Goal: Information Seeking & Learning: Find specific fact

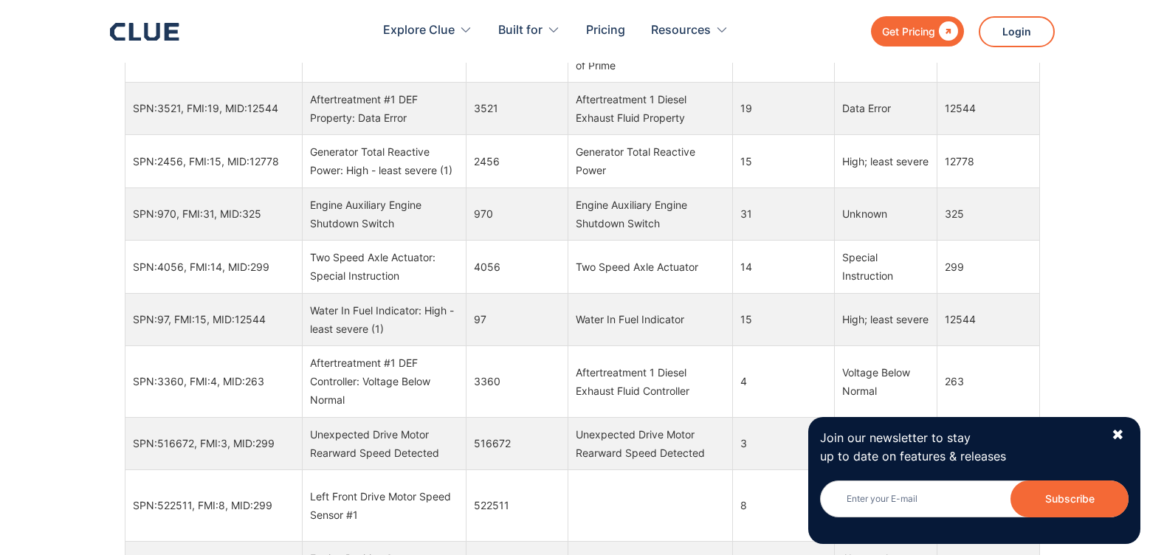
scroll to position [8191, 0]
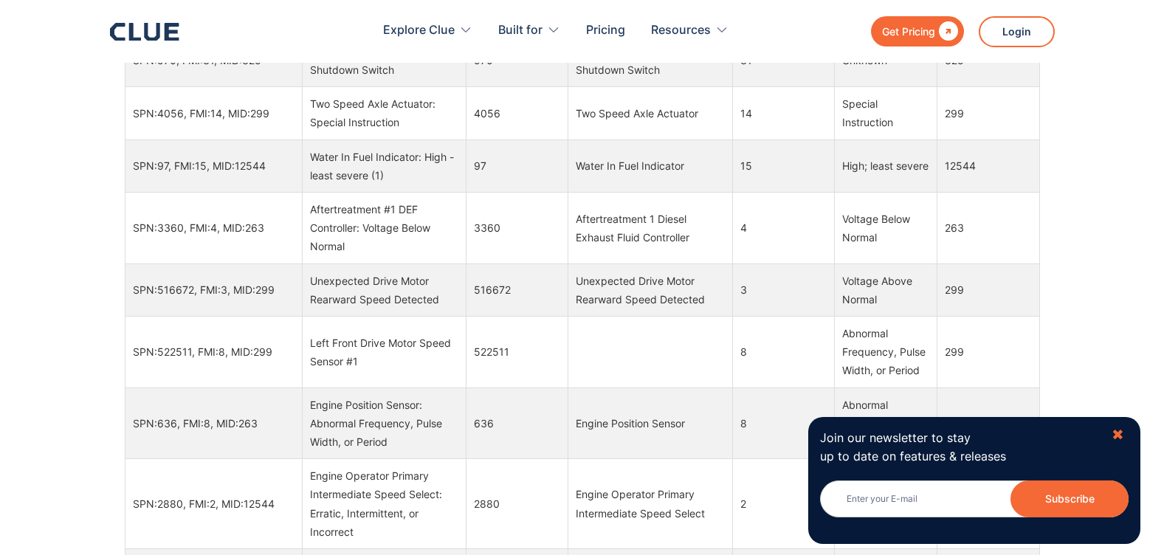
click at [1122, 432] on div "✖" at bounding box center [1117, 435] width 13 height 18
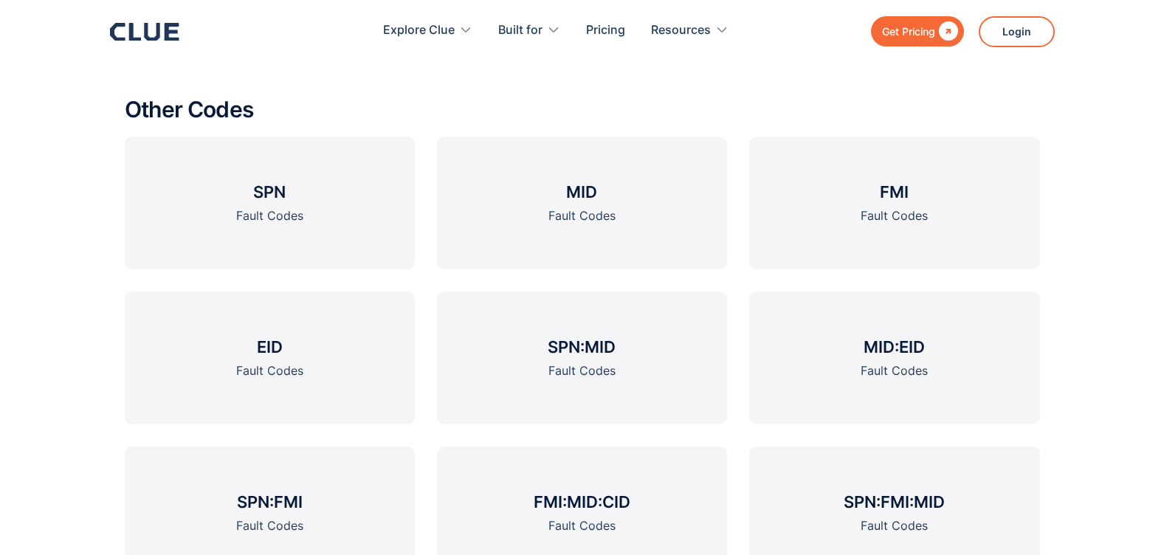
scroll to position [2043, 0]
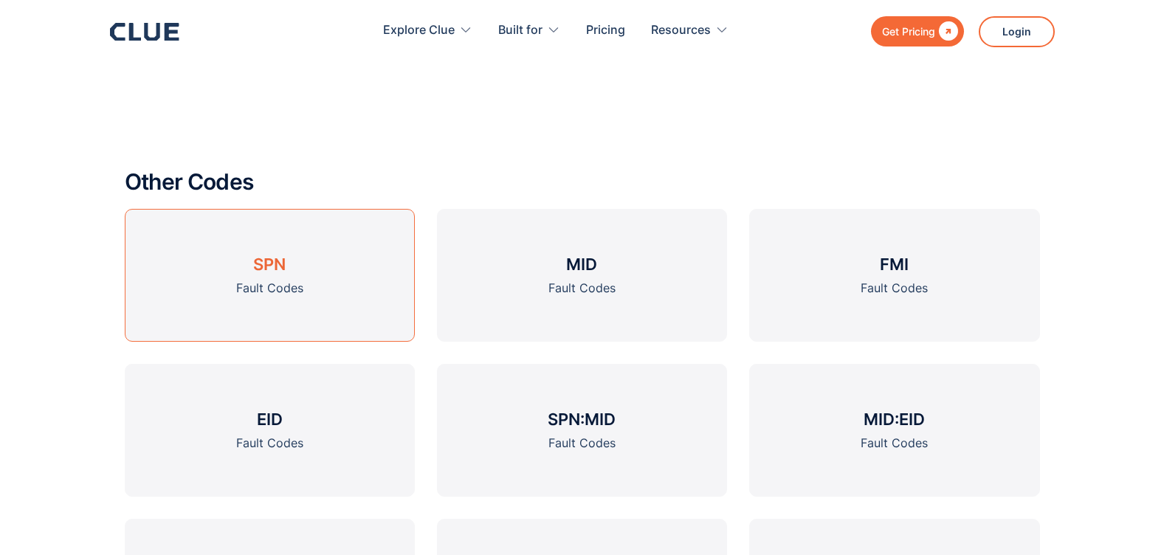
click at [294, 280] on div "Fault Codes" at bounding box center [269, 288] width 67 height 18
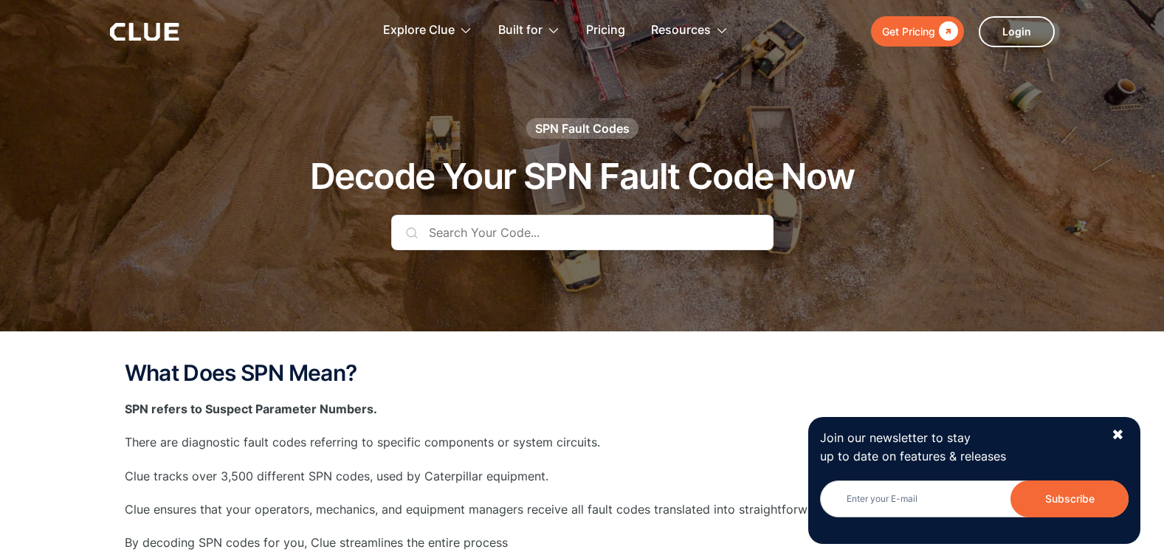
click at [452, 209] on div at bounding box center [582, 165] width 1164 height 331
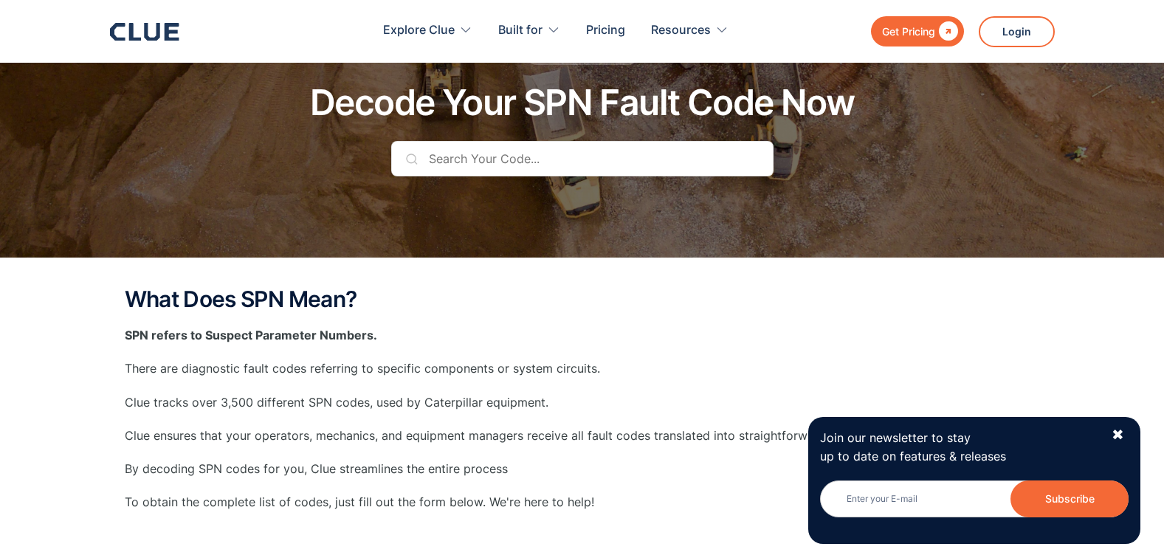
click at [455, 153] on input "text" at bounding box center [582, 158] width 382 height 35
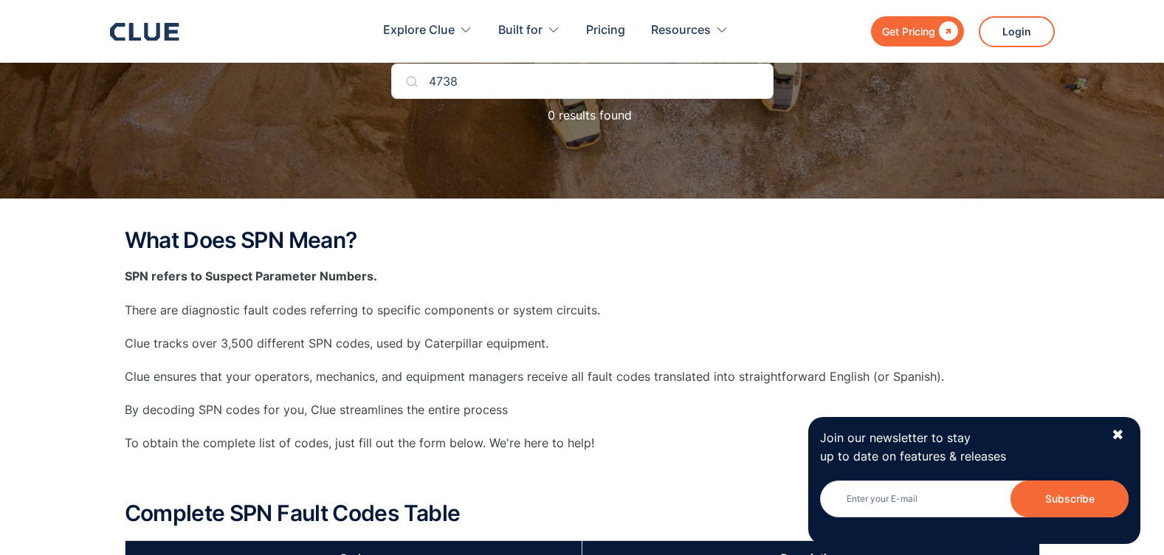
scroll to position [443, 0]
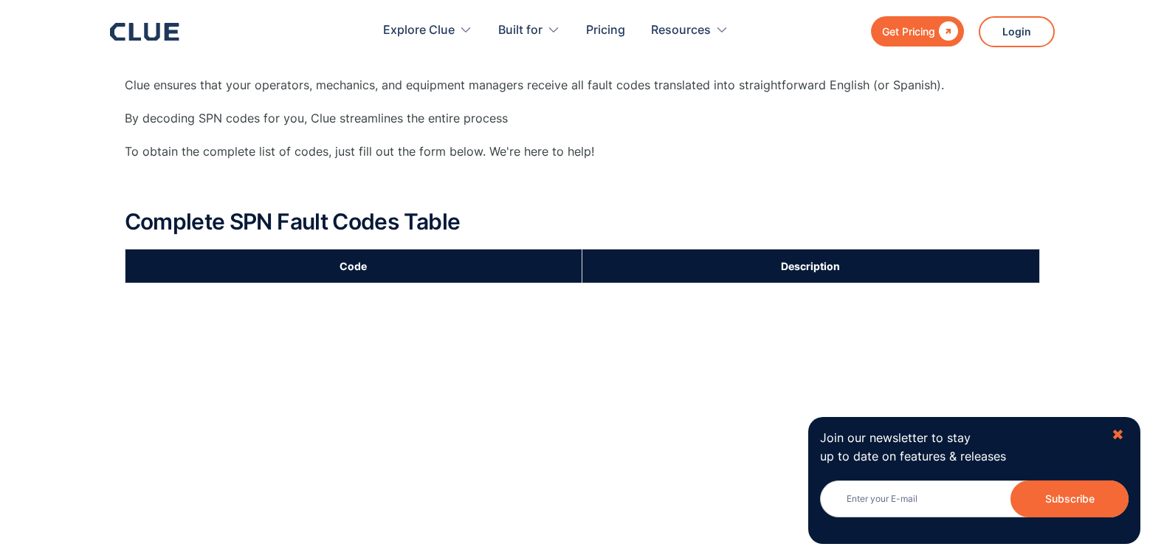
click at [1122, 427] on div "✖" at bounding box center [1117, 435] width 13 height 18
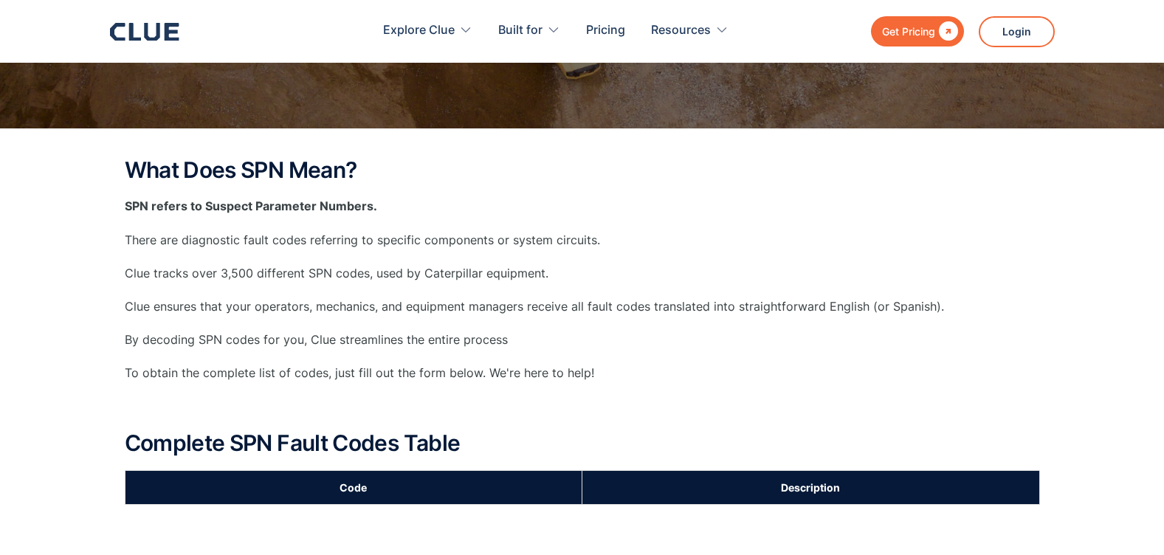
scroll to position [74, 0]
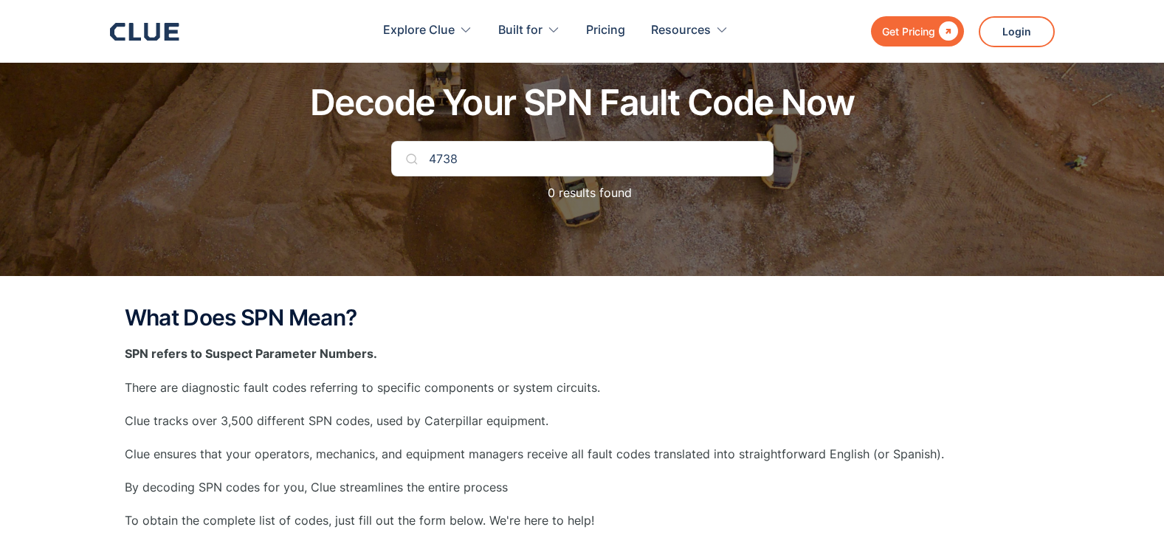
click at [510, 161] on input "4738" at bounding box center [582, 158] width 382 height 35
type input "4783"
click at [612, 194] on p "1 results found" at bounding box center [582, 193] width 97 height 18
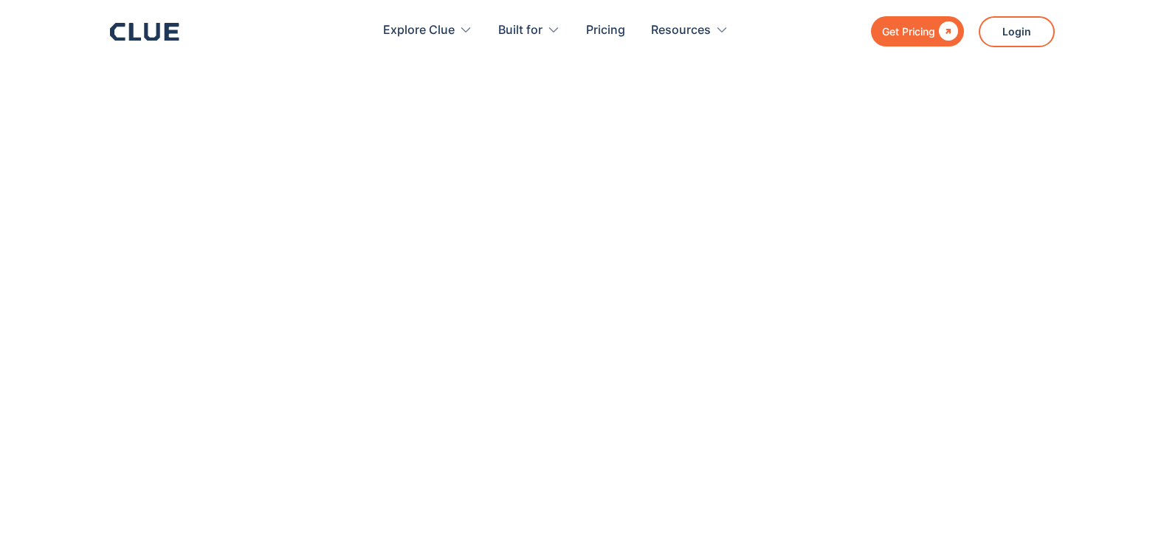
scroll to position [295, 0]
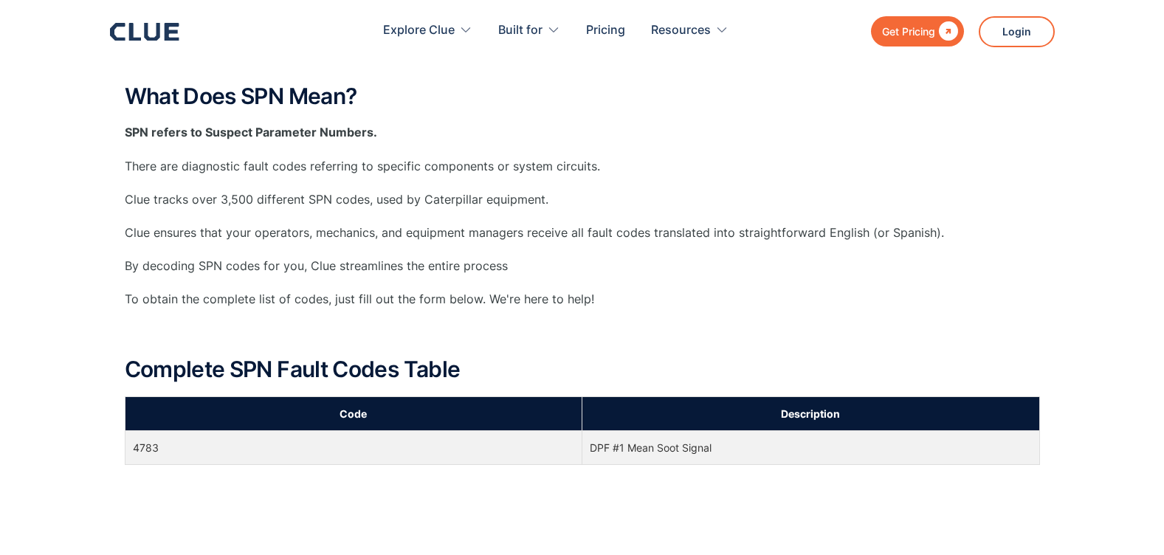
click at [660, 452] on td "DPF #1 Mean Soot Signal" at bounding box center [811, 448] width 458 height 34
click at [705, 447] on td "DPF #1 Mean Soot Signal" at bounding box center [811, 448] width 458 height 34
drag, startPoint x: 805, startPoint y: 435, endPoint x: 687, endPoint y: 452, distance: 119.2
click at [791, 439] on td "DPF #1 Mean Soot Signal" at bounding box center [811, 448] width 458 height 34
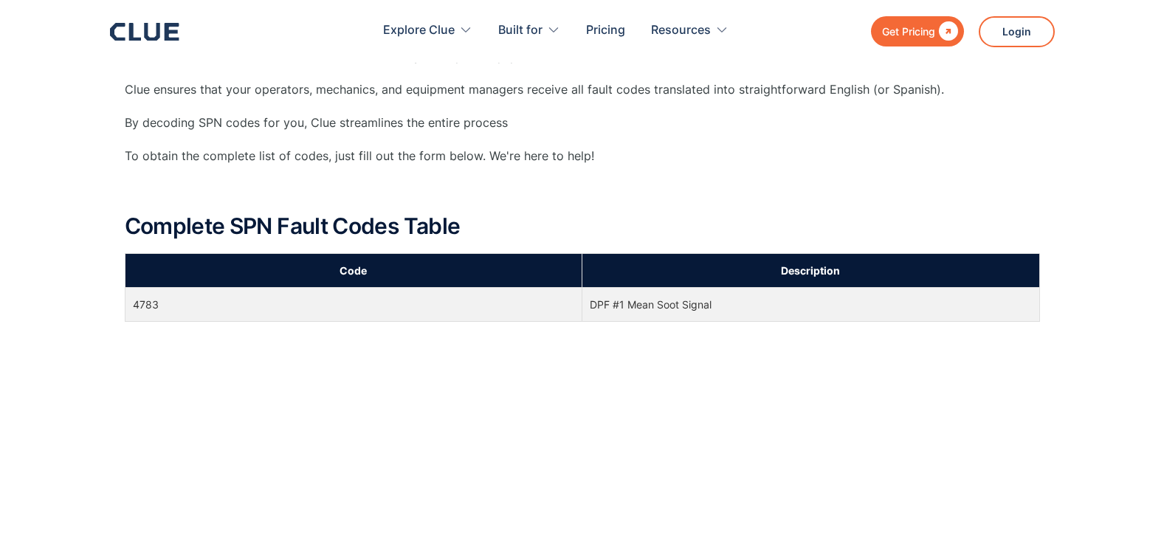
scroll to position [590, 0]
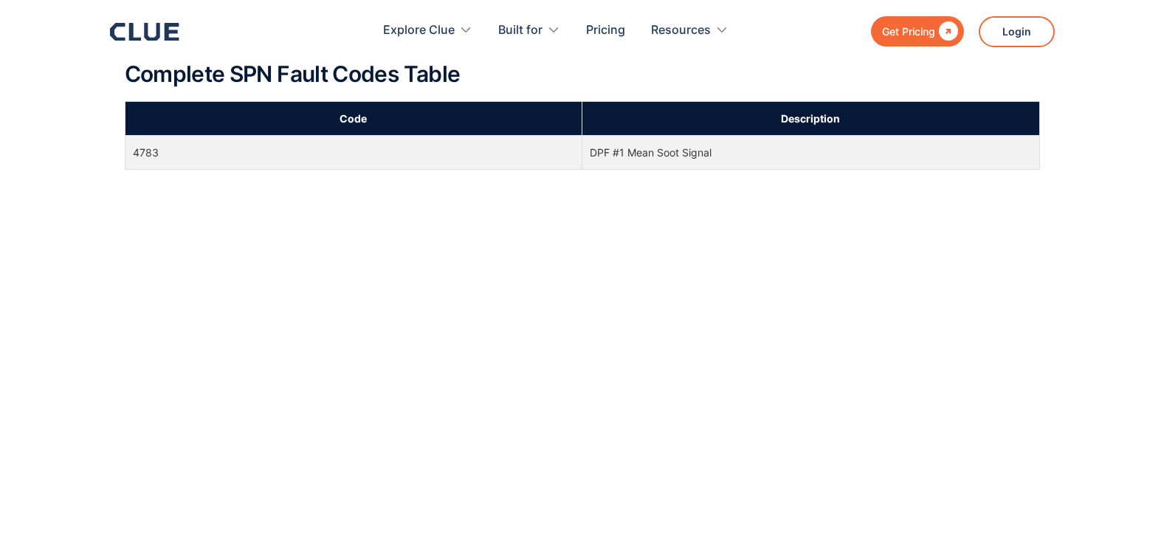
click at [152, 153] on td "4783" at bounding box center [354, 153] width 458 height 34
click at [152, 151] on td "4783" at bounding box center [354, 153] width 458 height 34
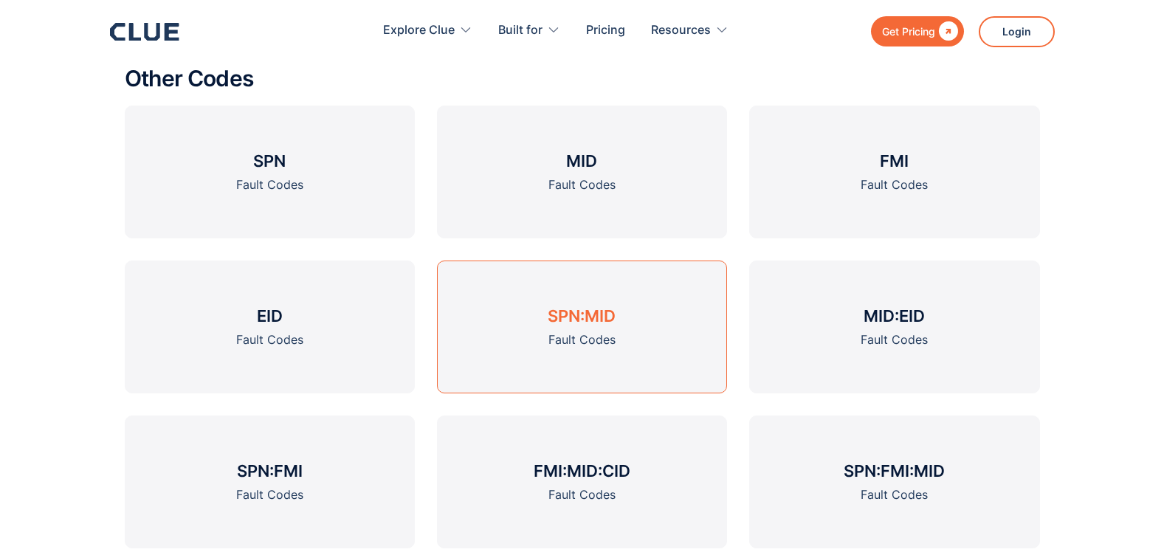
scroll to position [1623, 0]
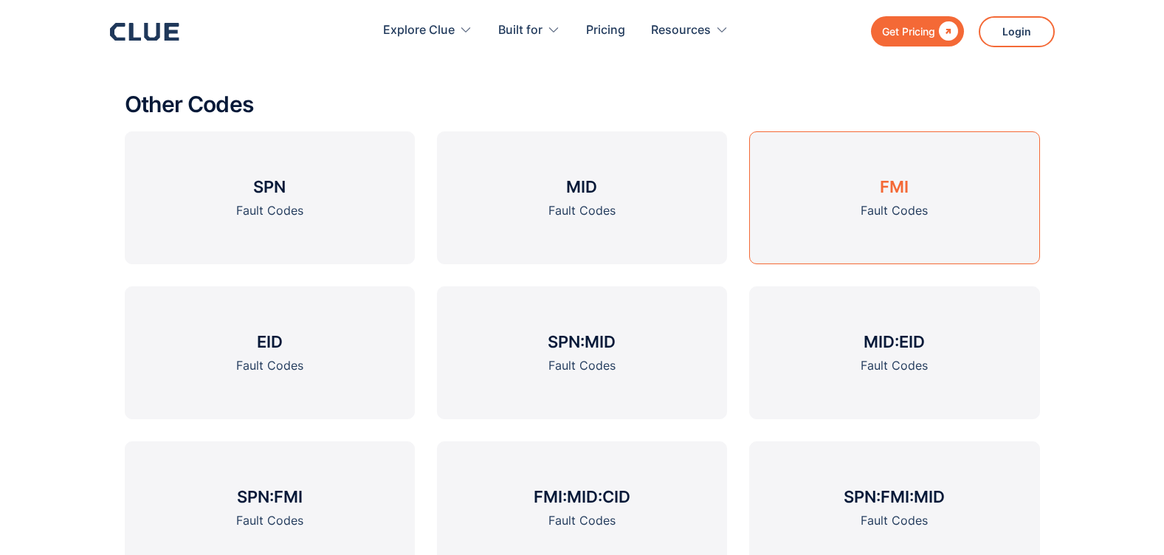
click at [850, 218] on link "FMI Fault Codes" at bounding box center [894, 197] width 290 height 133
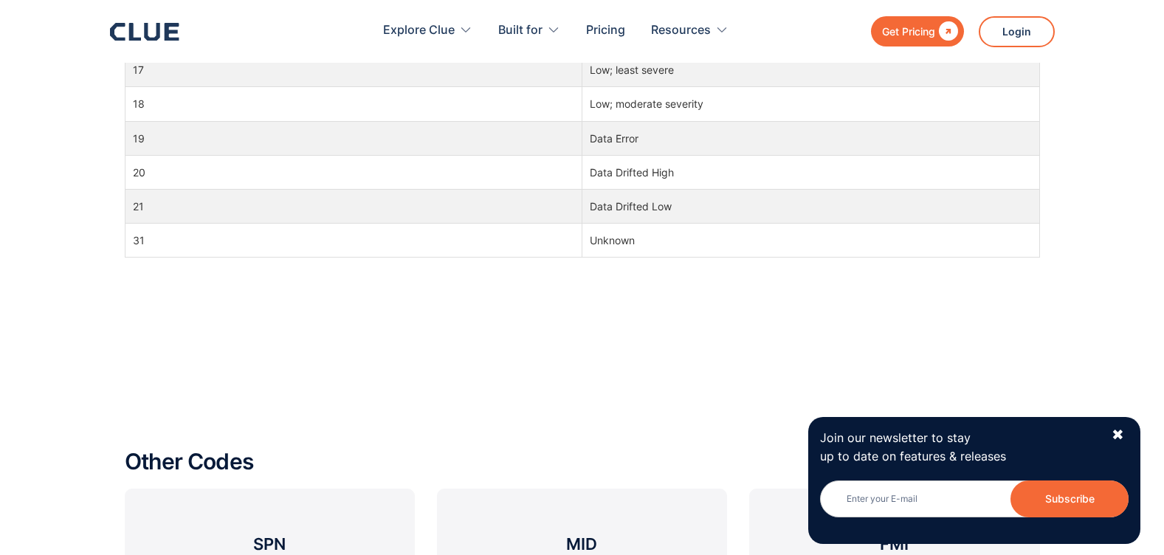
scroll to position [1402, 0]
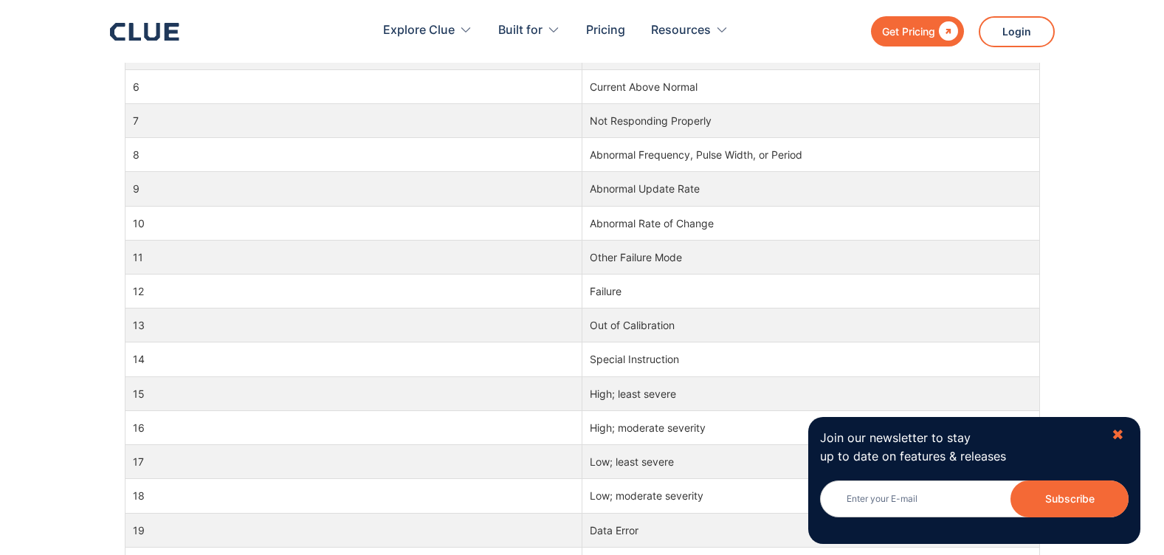
click at [1116, 430] on div "✖" at bounding box center [1117, 435] width 13 height 18
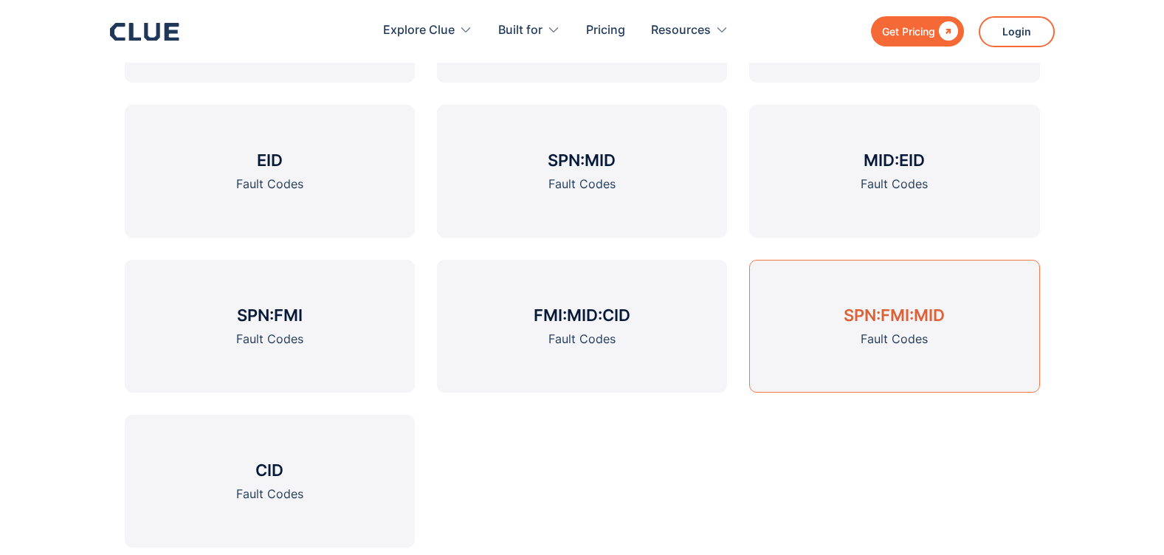
scroll to position [2066, 0]
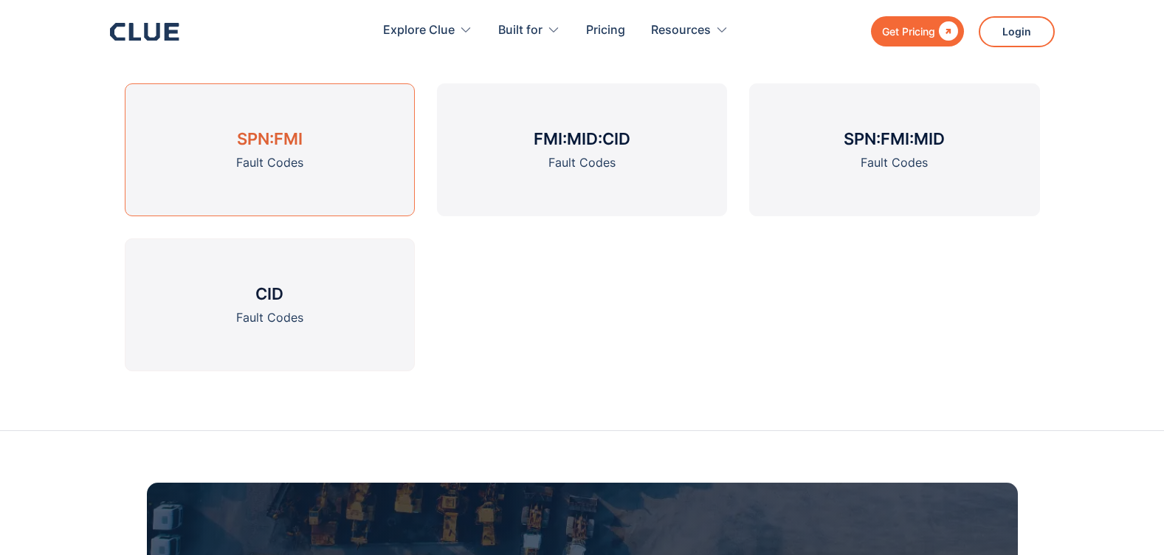
click at [243, 156] on div "Fault Codes" at bounding box center [269, 162] width 67 height 18
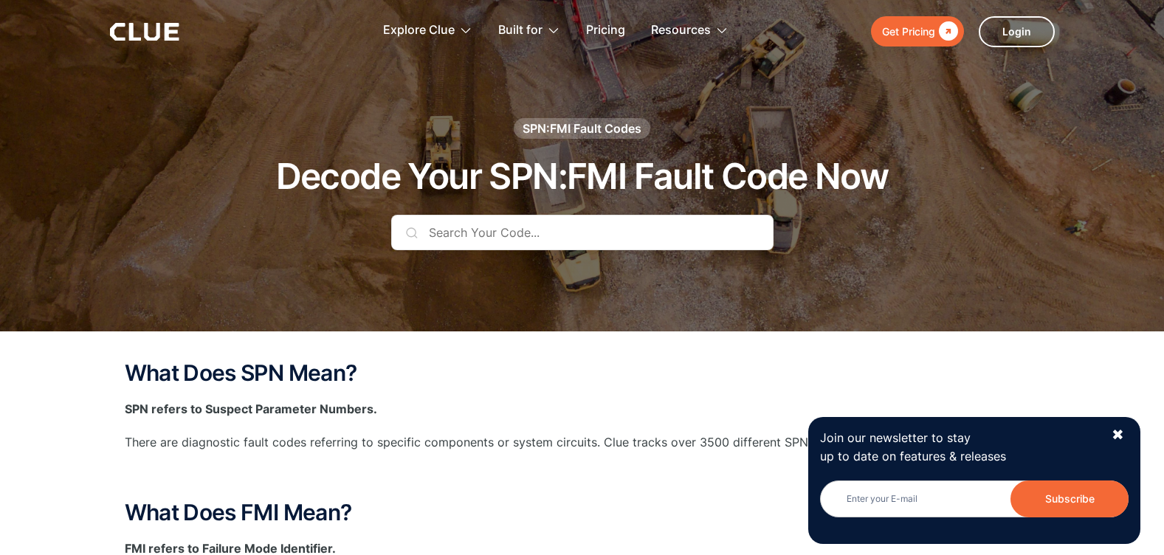
click at [510, 245] on input "text" at bounding box center [582, 232] width 382 height 35
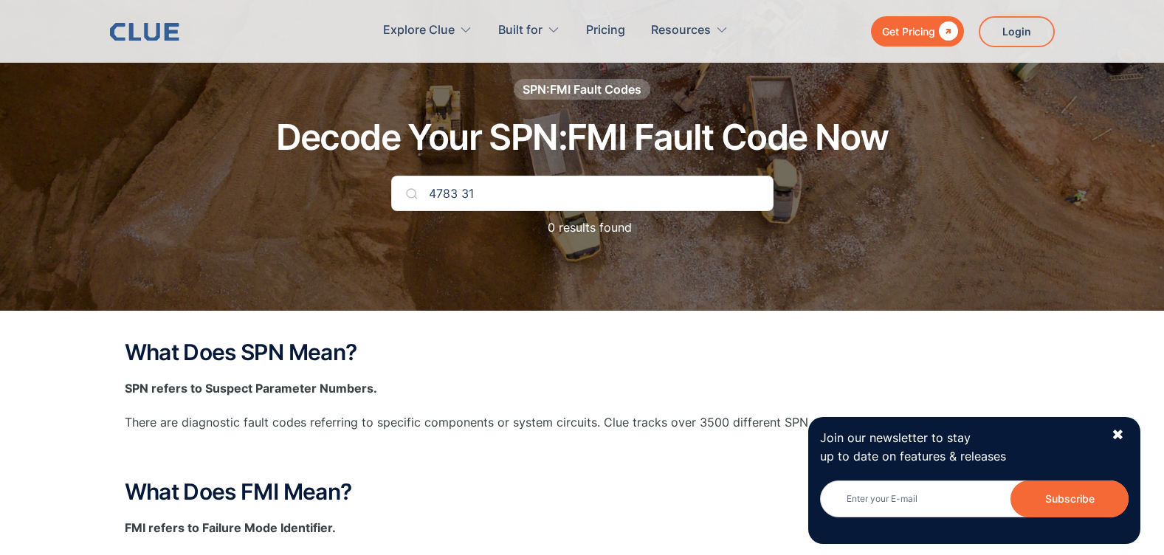
scroll to position [74, 0]
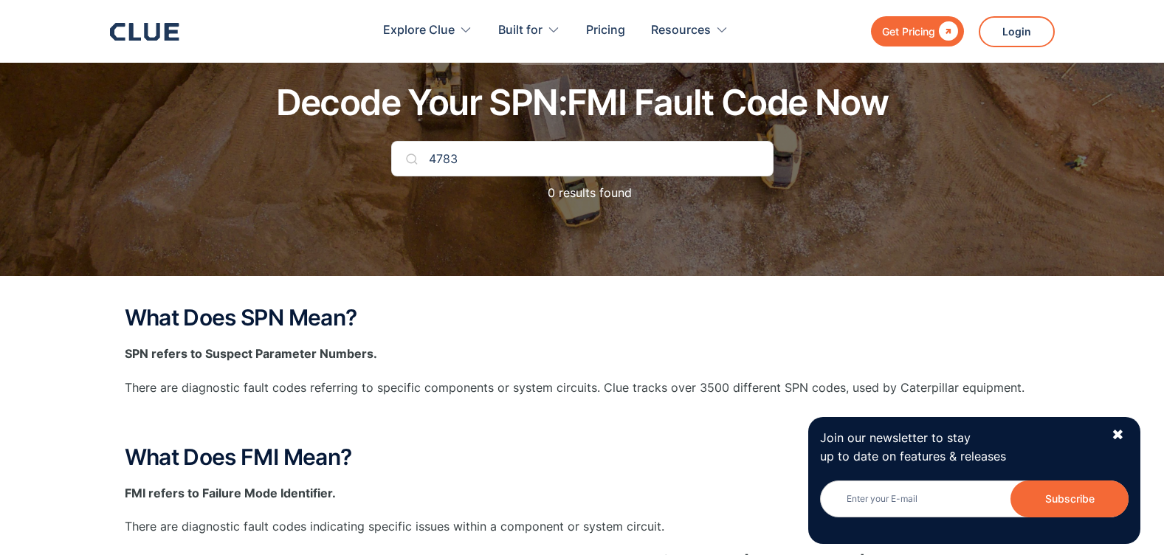
type input "4783"
click at [571, 202] on p "0 results found" at bounding box center [582, 193] width 99 height 18
click at [491, 161] on input "4783" at bounding box center [582, 158] width 382 height 35
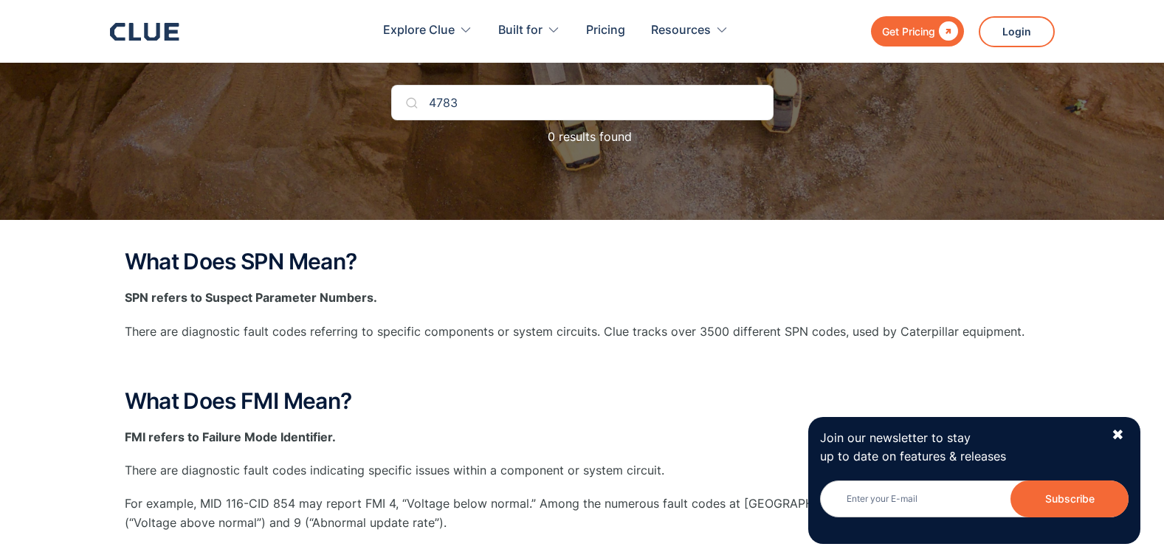
scroll to position [0, 0]
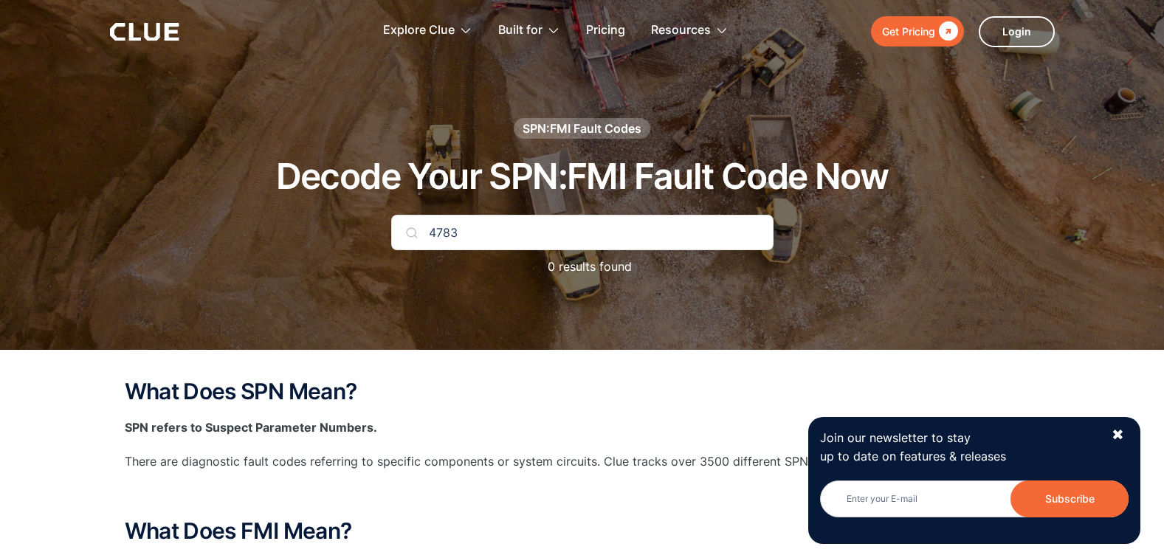
drag, startPoint x: 459, startPoint y: 235, endPoint x: 379, endPoint y: 238, distance: 80.5
click at [379, 238] on div "SPN:FMI Fault Codes Decode Your SPN:FMI Fault Code Now 4783 0 results found" at bounding box center [582, 204] width 871 height 173
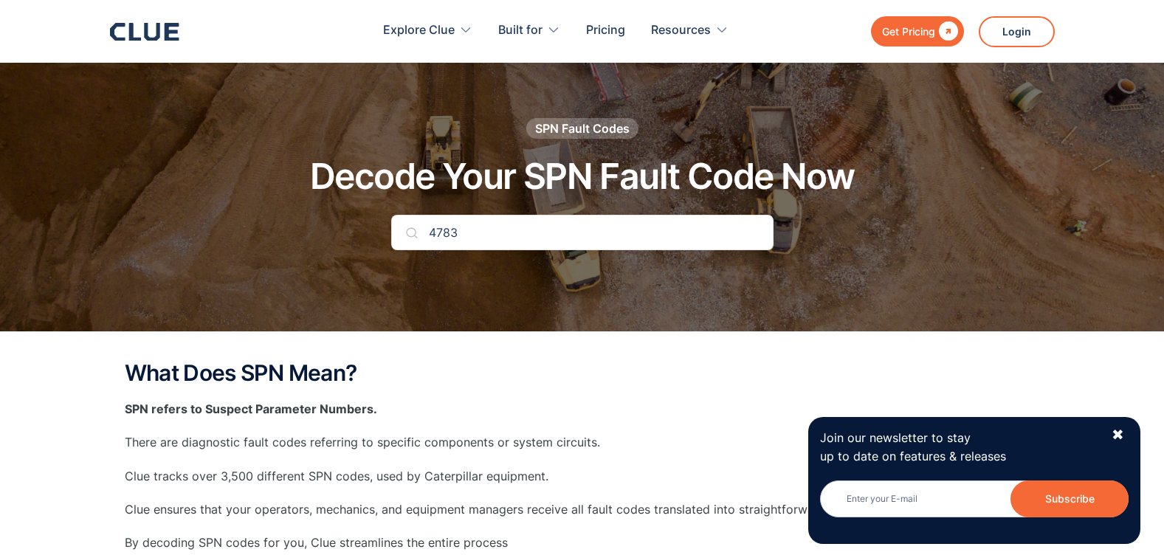
scroll to position [2456, 0]
